Goal: Find specific page/section: Find specific page/section

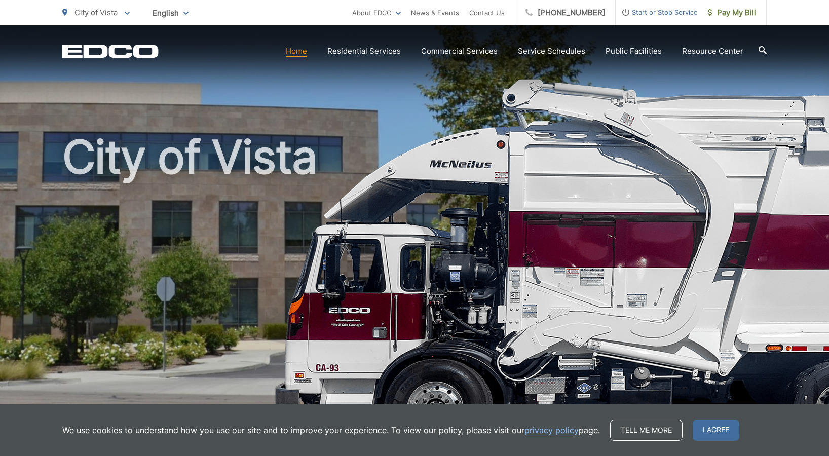
click at [760, 48] on icon at bounding box center [762, 50] width 8 height 8
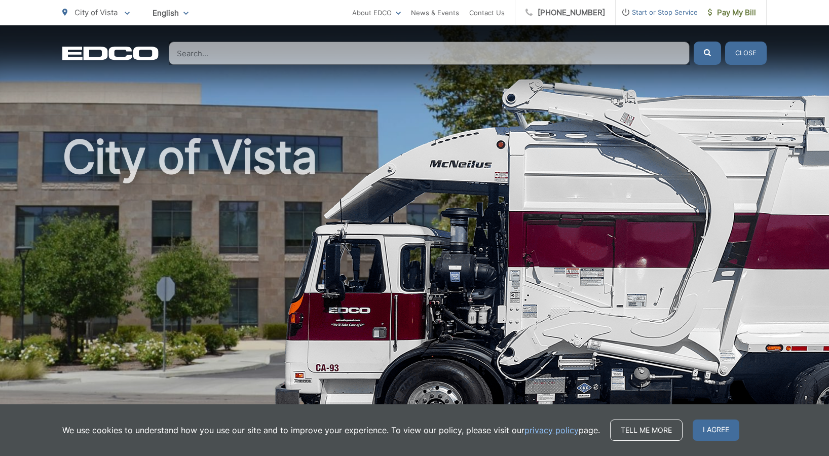
click at [280, 47] on input "Search" at bounding box center [429, 53] width 521 height 23
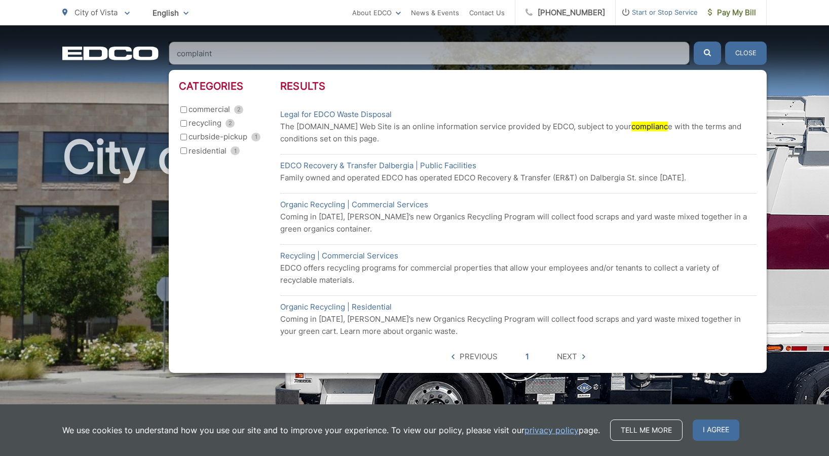
type input "complaint"
click at [183, 137] on input "curbside-pickup 1" at bounding box center [183, 137] width 7 height 7
checkbox input "true"
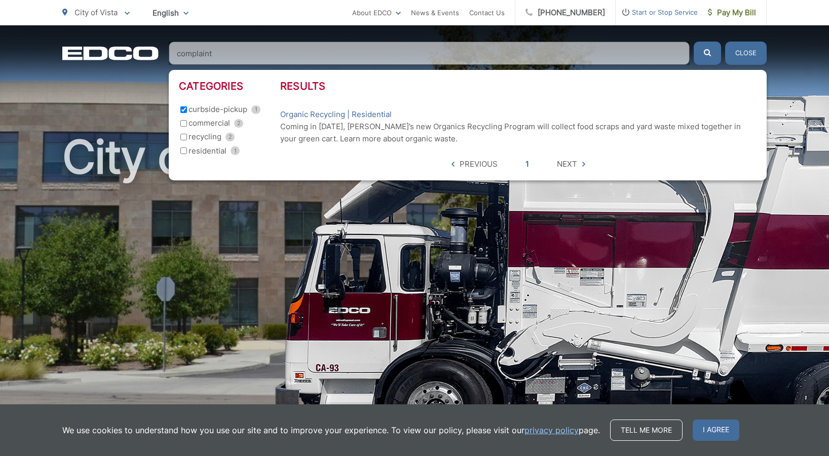
click at [565, 165] on span "Next" at bounding box center [567, 164] width 20 height 12
click at [582, 165] on icon at bounding box center [583, 164] width 3 height 5
click at [495, 56] on input "complaint" at bounding box center [429, 53] width 521 height 23
click at [694, 42] on button "submit" at bounding box center [707, 53] width 27 height 23
click at [714, 54] on button "submit" at bounding box center [707, 53] width 27 height 23
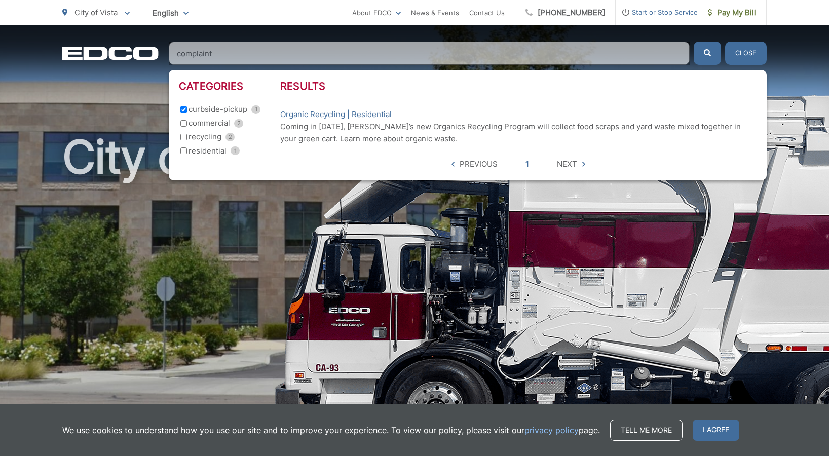
click at [676, 53] on input "complaint" at bounding box center [429, 53] width 521 height 23
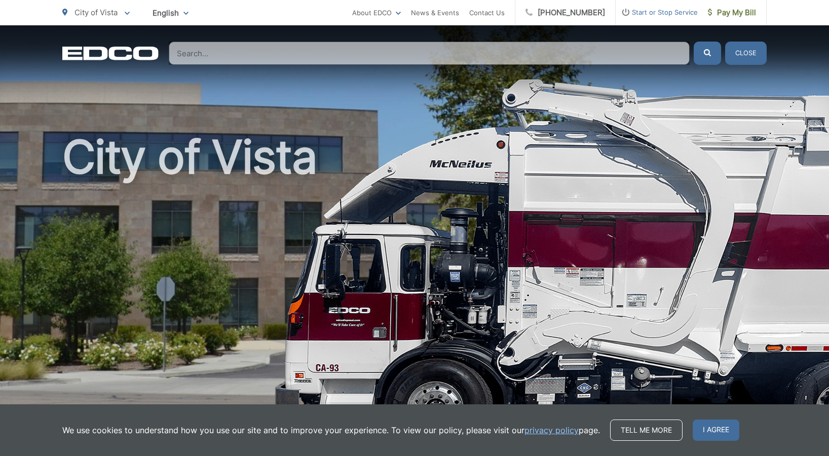
click at [615, 55] on input "Search" at bounding box center [429, 53] width 521 height 23
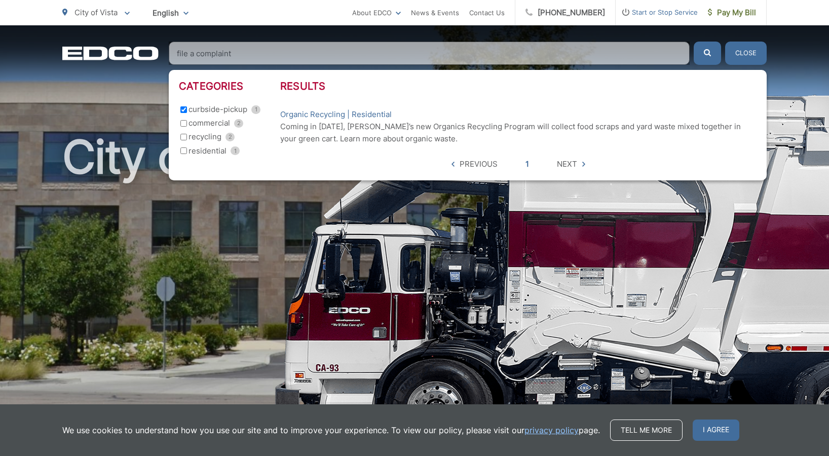
type input "file a complaint"
click at [694, 42] on button "submit" at bounding box center [707, 53] width 27 height 23
click at [549, 106] on li "Organic Recycling | Residential Coming in 2021, EDCO’s new Organics Recycling P…" at bounding box center [518, 126] width 476 height 47
click at [496, 54] on input "file a complaint" at bounding box center [429, 53] width 521 height 23
click at [679, 54] on input "file a complaint" at bounding box center [429, 53] width 521 height 23
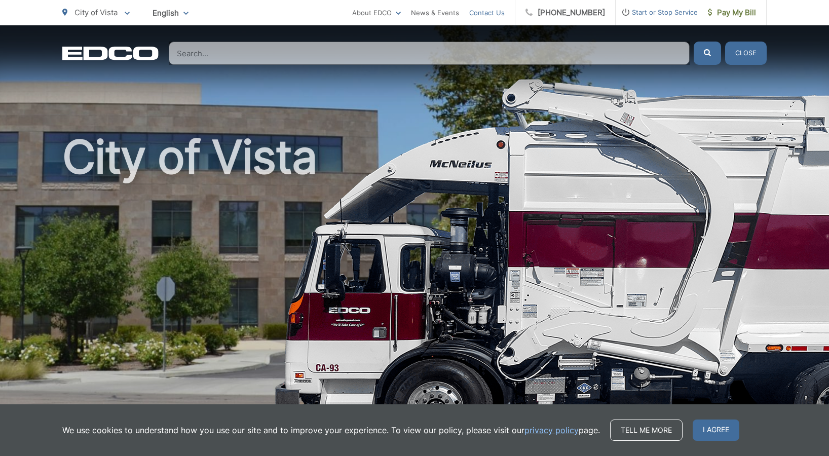
click at [491, 14] on link "Contact Us" at bounding box center [486, 13] width 35 height 12
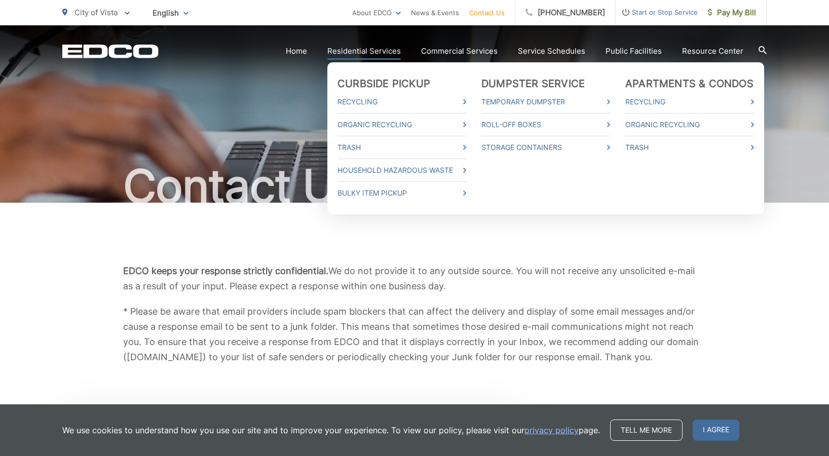
click at [400, 51] on link "Residential Services" at bounding box center [363, 51] width 73 height 12
